Goal: Communication & Community: Answer question/provide support

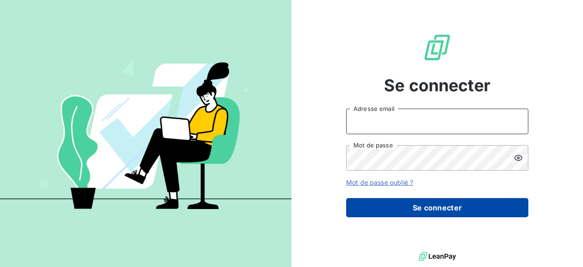
type input "[PERSON_NAME][EMAIL_ADDRESS][DOMAIN_NAME]"
click at [418, 203] on button "Se connecter" at bounding box center [437, 207] width 182 height 19
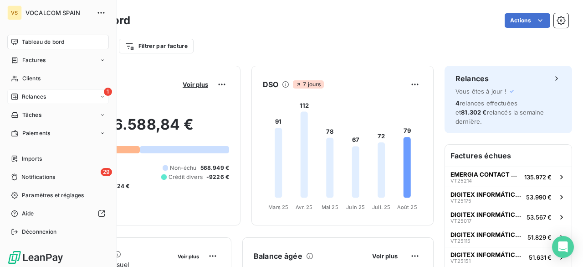
click at [14, 96] on icon at bounding box center [14, 96] width 7 height 7
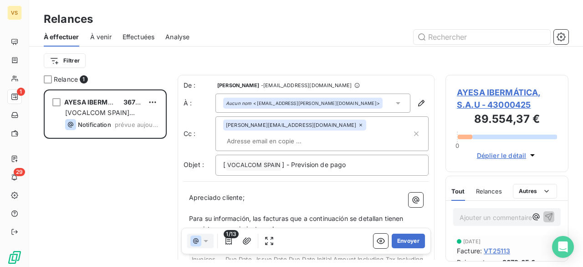
scroll to position [170, 116]
click at [298, 134] on input "text" at bounding box center [275, 141] width 105 height 14
drag, startPoint x: 139, startPoint y: 150, endPoint x: 152, endPoint y: 150, distance: 13.2
click at [139, 150] on div "AYESA IBERMÁTICA, S.A.U 3672,65 € [VOCALCOM SPAIN] Previsión de pago Notificati…" at bounding box center [105, 177] width 123 height 177
click at [383, 160] on p "[ VOCALCOM SPAIN ﻿ ] - Prevision de pago" at bounding box center [322, 165] width 198 height 11
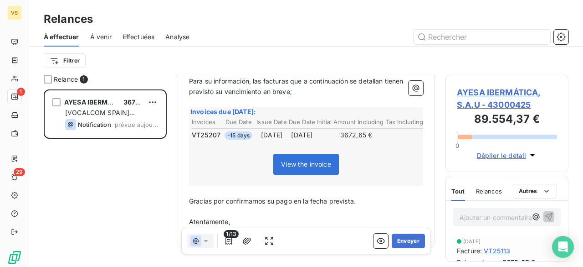
scroll to position [0, 0]
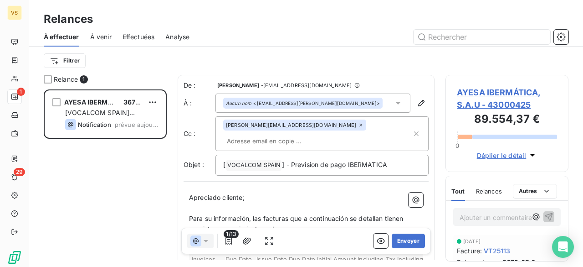
drag, startPoint x: 295, startPoint y: 126, endPoint x: 303, endPoint y: 127, distance: 7.3
click at [298, 134] on input "text" at bounding box center [275, 141] width 105 height 14
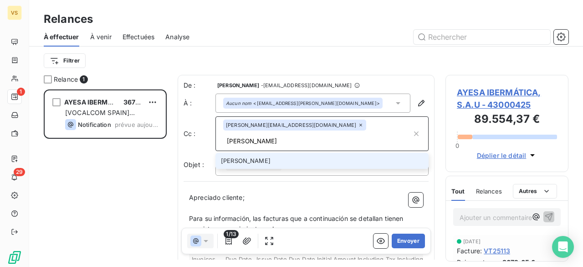
type input "J"
type input "u"
type input "j.meilan@vocalcom.com"
click at [299, 153] on li "j.meilan@vocalcom.com" at bounding box center [322, 161] width 213 height 16
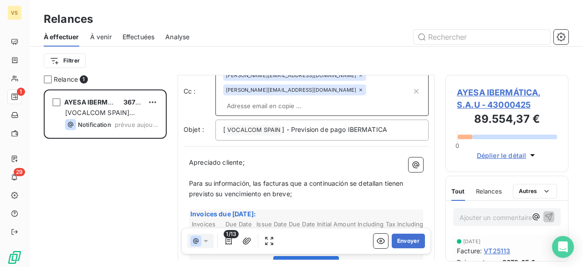
scroll to position [92, 0]
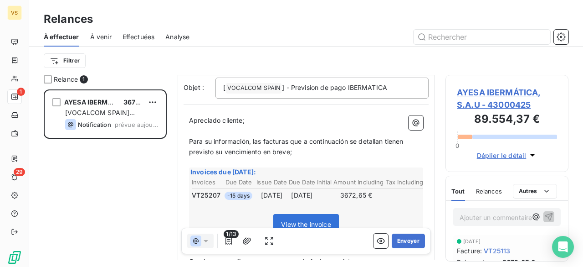
click at [261, 137] on span "Para su información, las facturas que a continuación se detallan tienen previst…" at bounding box center [297, 146] width 217 height 18
click at [284, 137] on span "Para su información, la facturas que a continuación se detallan tienen previsto…" at bounding box center [295, 146] width 213 height 18
click at [375, 137] on span "Para su información, la factura que a continuación se detallan tienen previsto …" at bounding box center [294, 146] width 210 height 18
click at [392, 137] on span "Para su información, la factura que a continuación se detalla tienen previsto s…" at bounding box center [305, 146] width 233 height 18
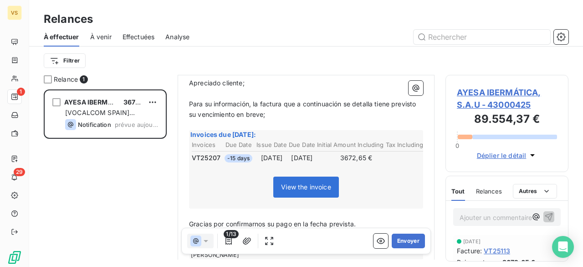
scroll to position [170, 0]
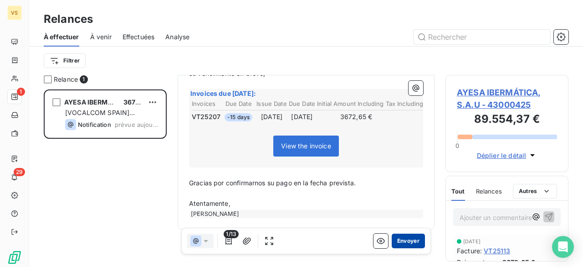
click at [411, 243] on button "Envoyer" at bounding box center [408, 240] width 33 height 15
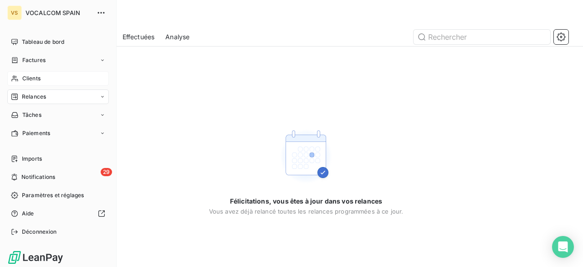
click at [26, 79] on span "Clients" at bounding box center [31, 78] width 18 height 8
